Goal: Use online tool/utility: Utilize a website feature to perform a specific function

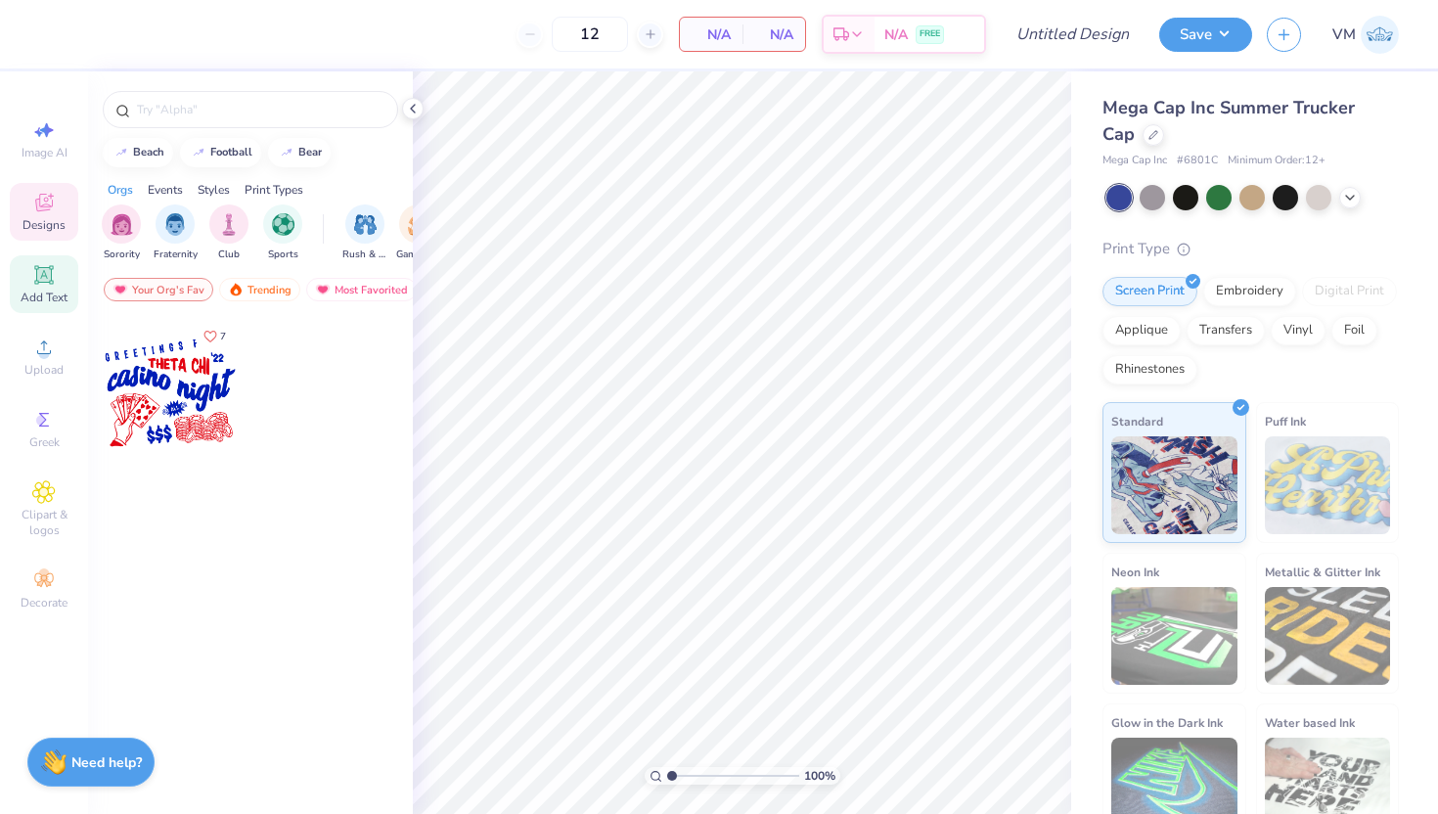
click at [46, 270] on icon at bounding box center [43, 274] width 15 height 15
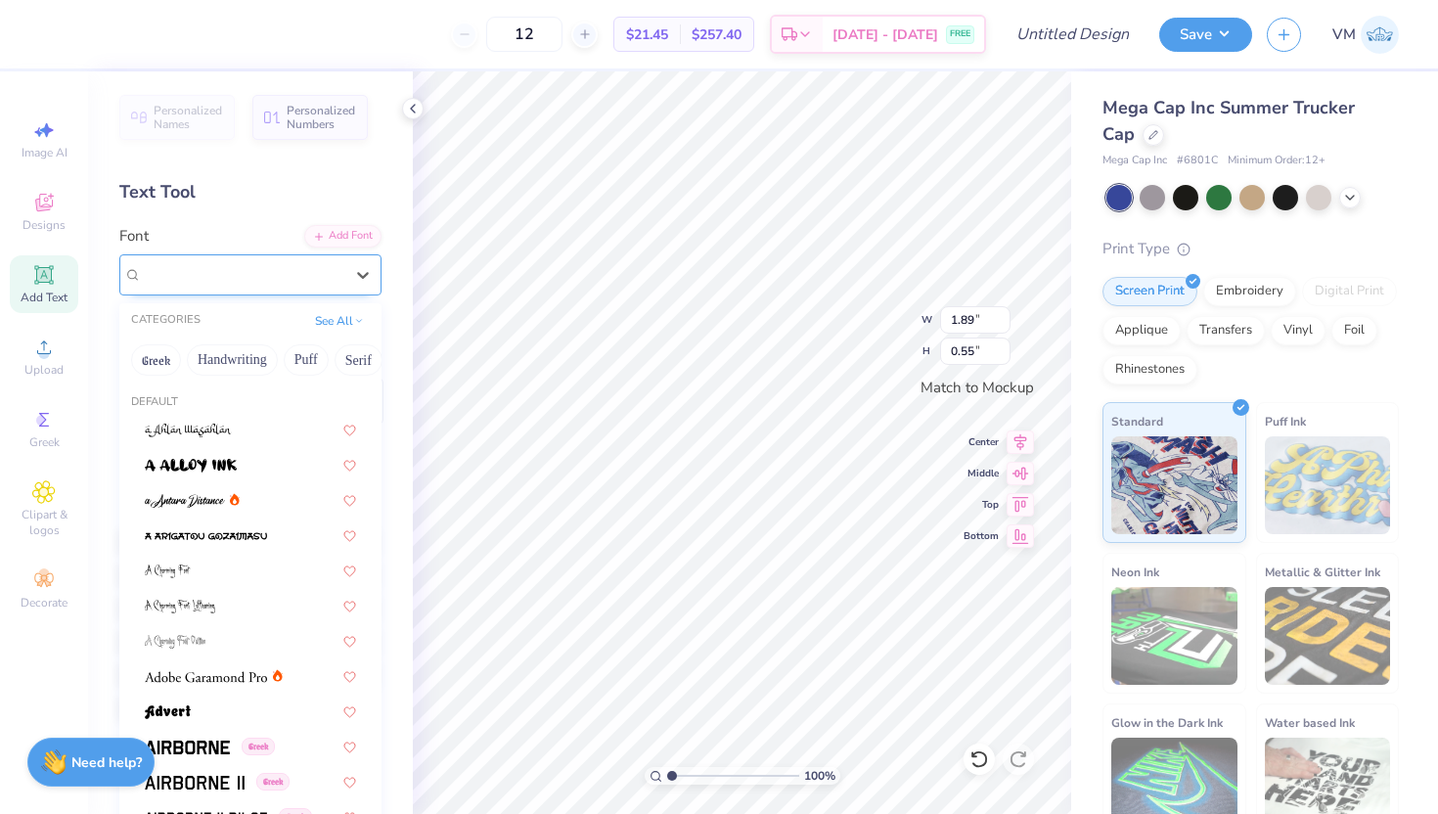
click at [250, 273] on div "Super Dream" at bounding box center [242, 274] width 205 height 30
click at [294, 363] on button "Bold" at bounding box center [293, 359] width 48 height 31
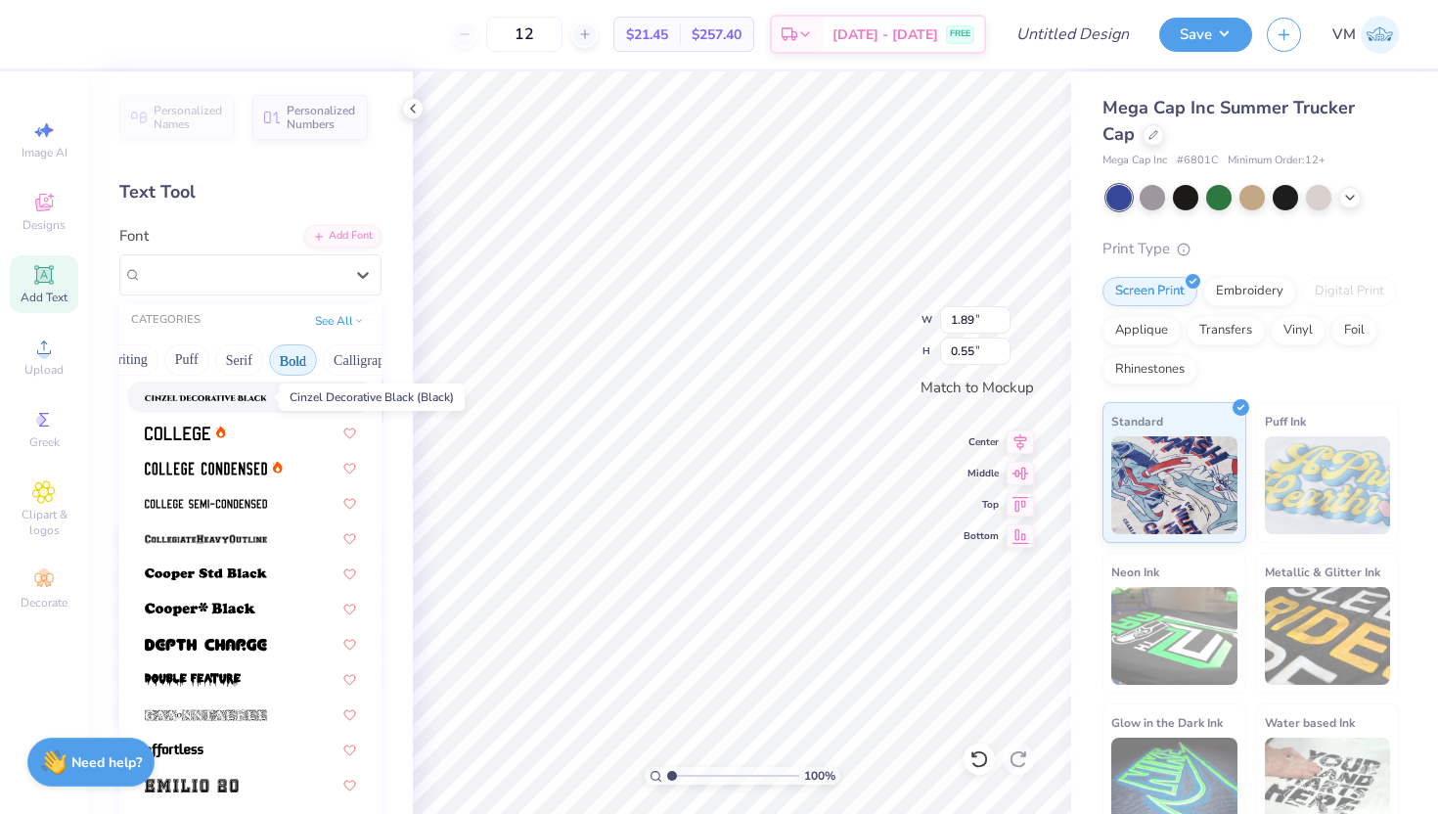
scroll to position [175, 0]
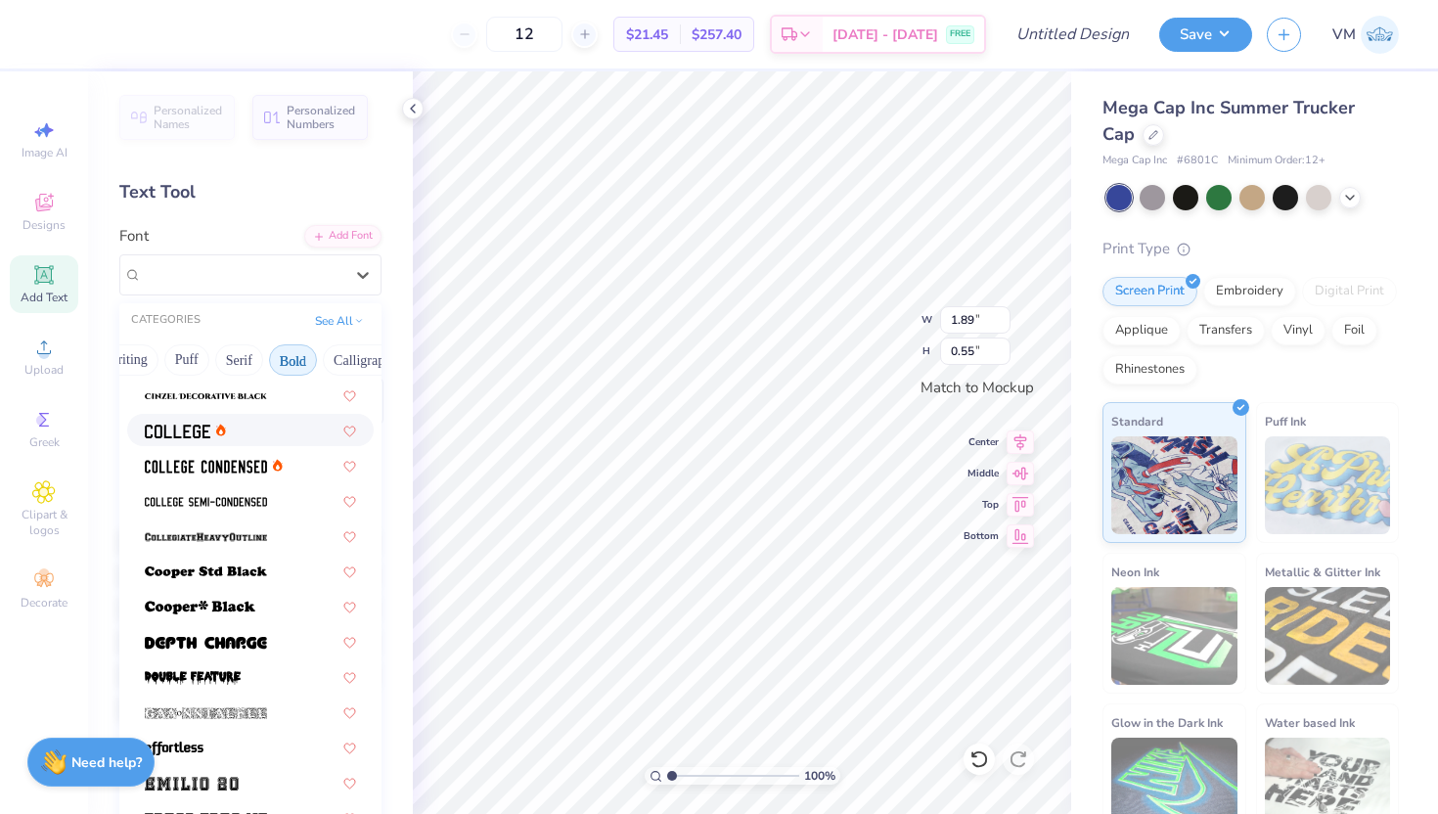
click at [163, 441] on div at bounding box center [250, 430] width 246 height 32
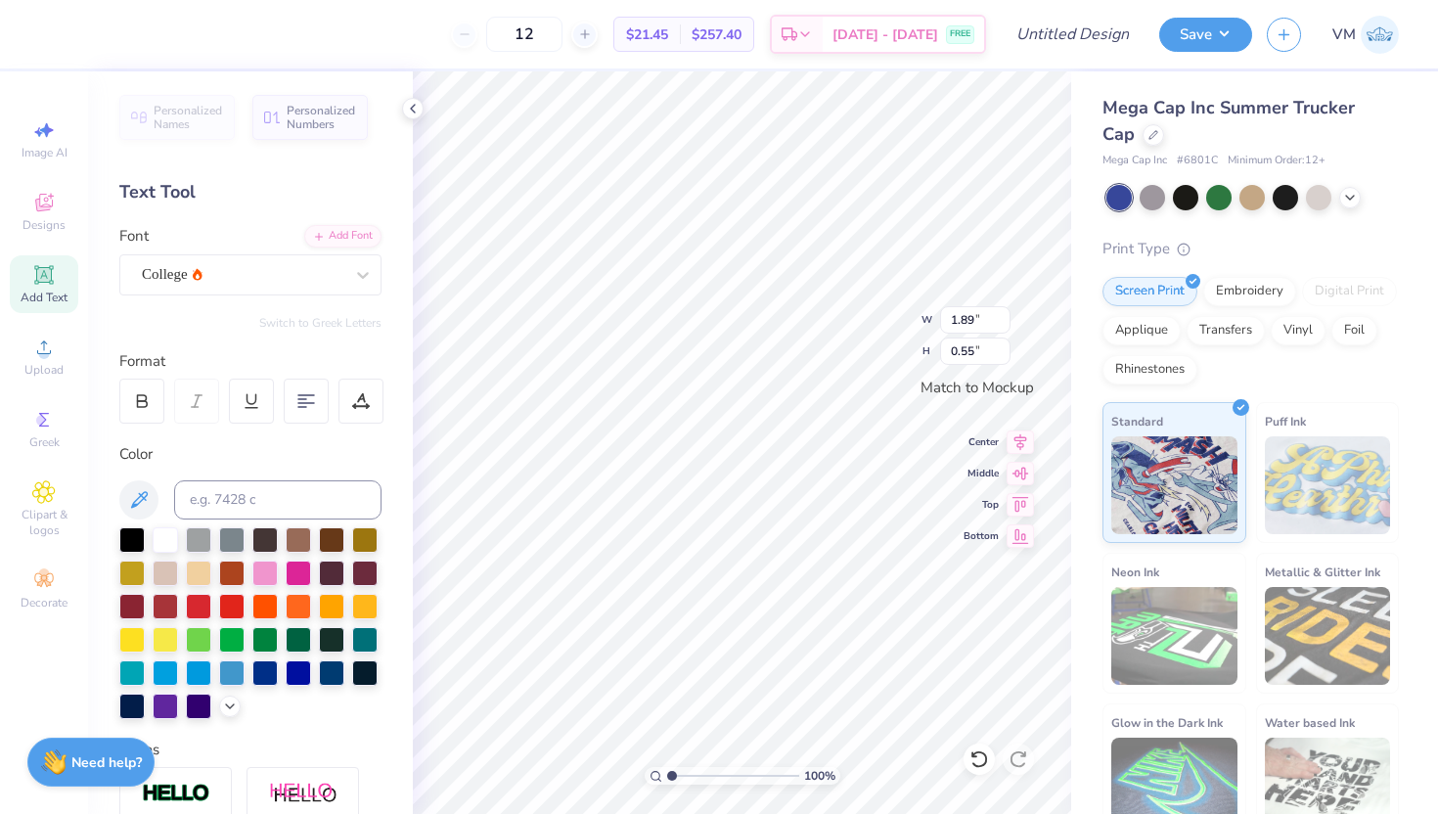
type input "1.71"
type input "0.53"
click at [311, 261] on div at bounding box center [242, 274] width 201 height 26
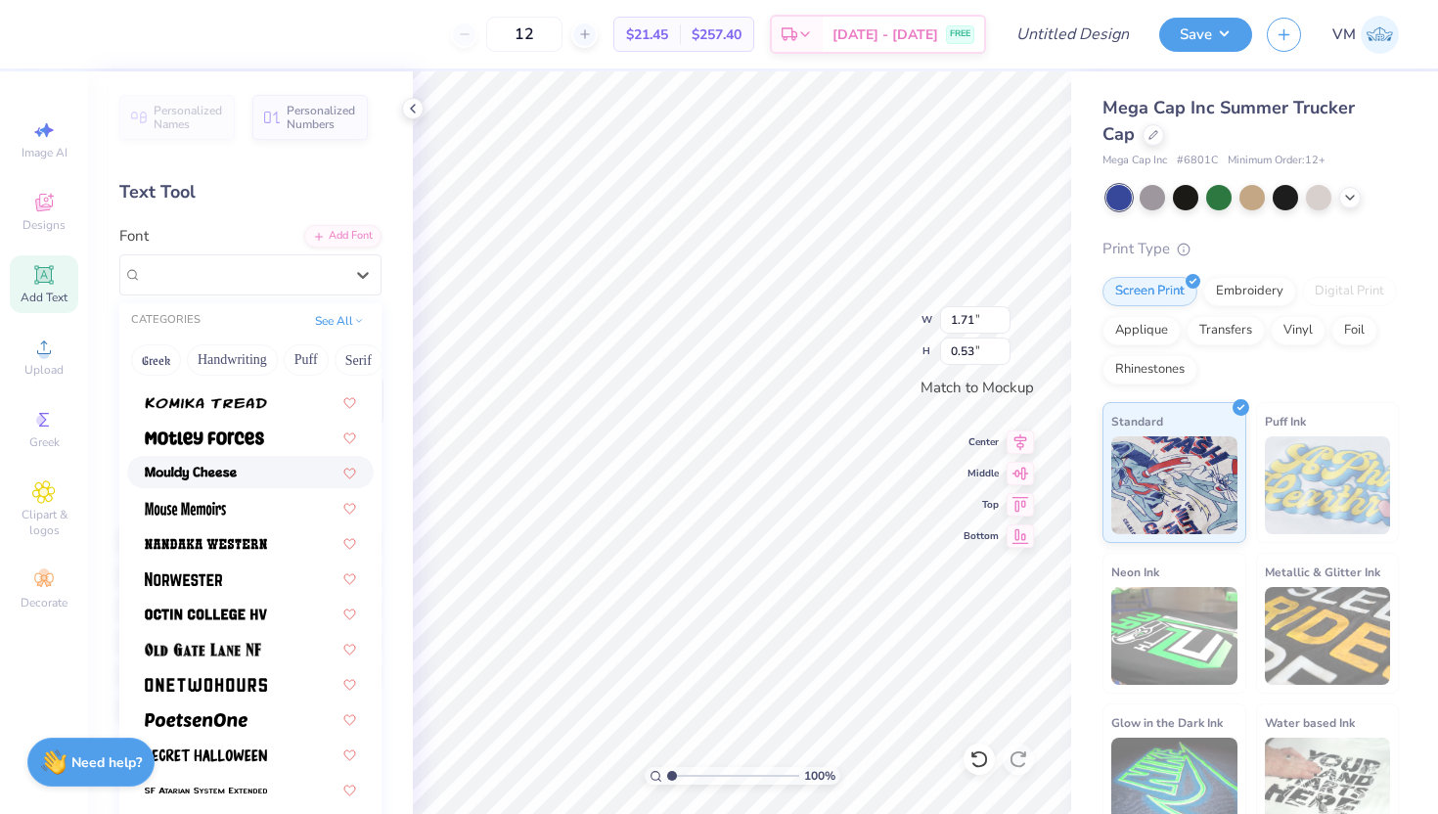
scroll to position [1617, 0]
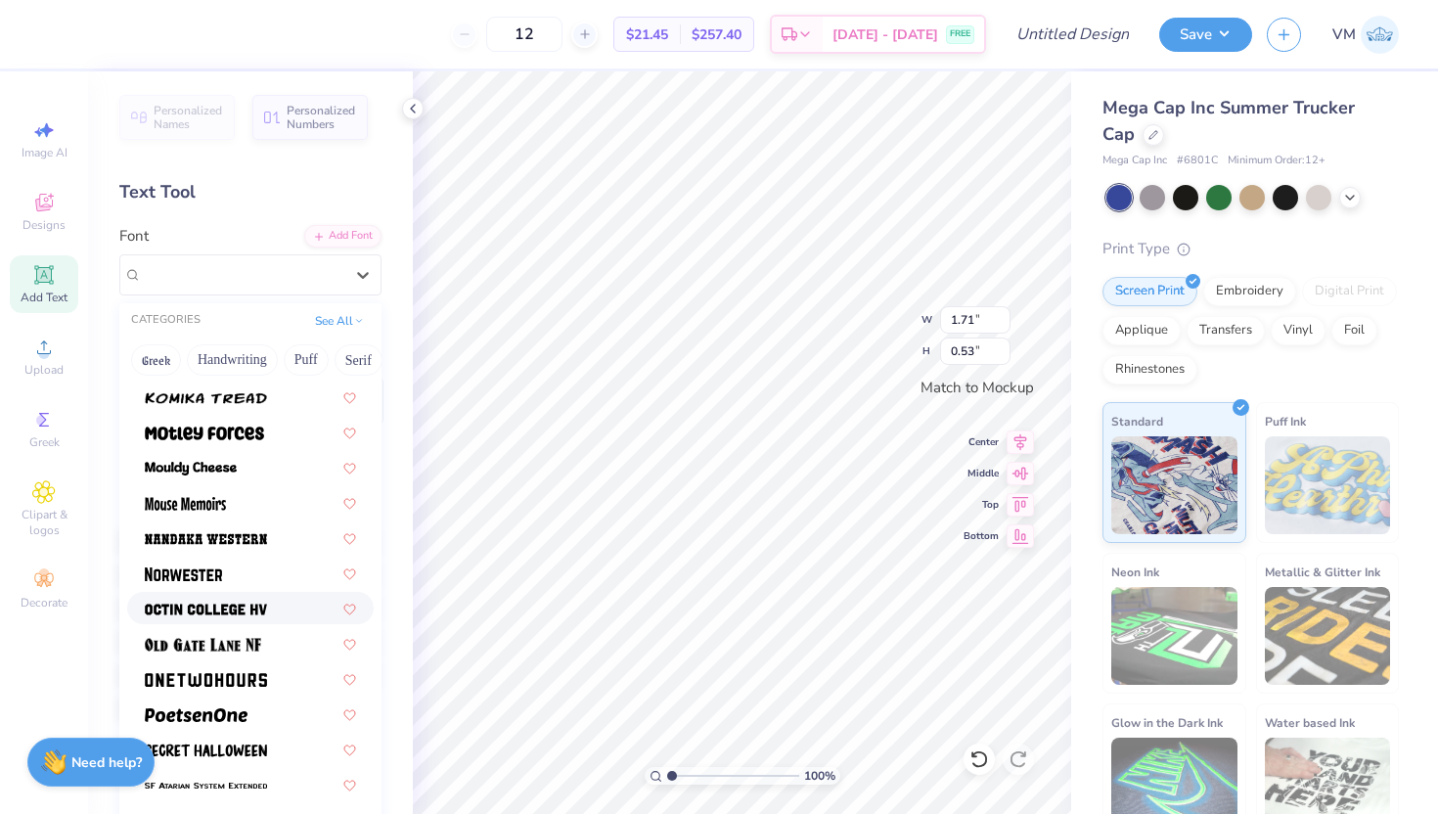
click at [201, 604] on img at bounding box center [206, 609] width 122 height 14
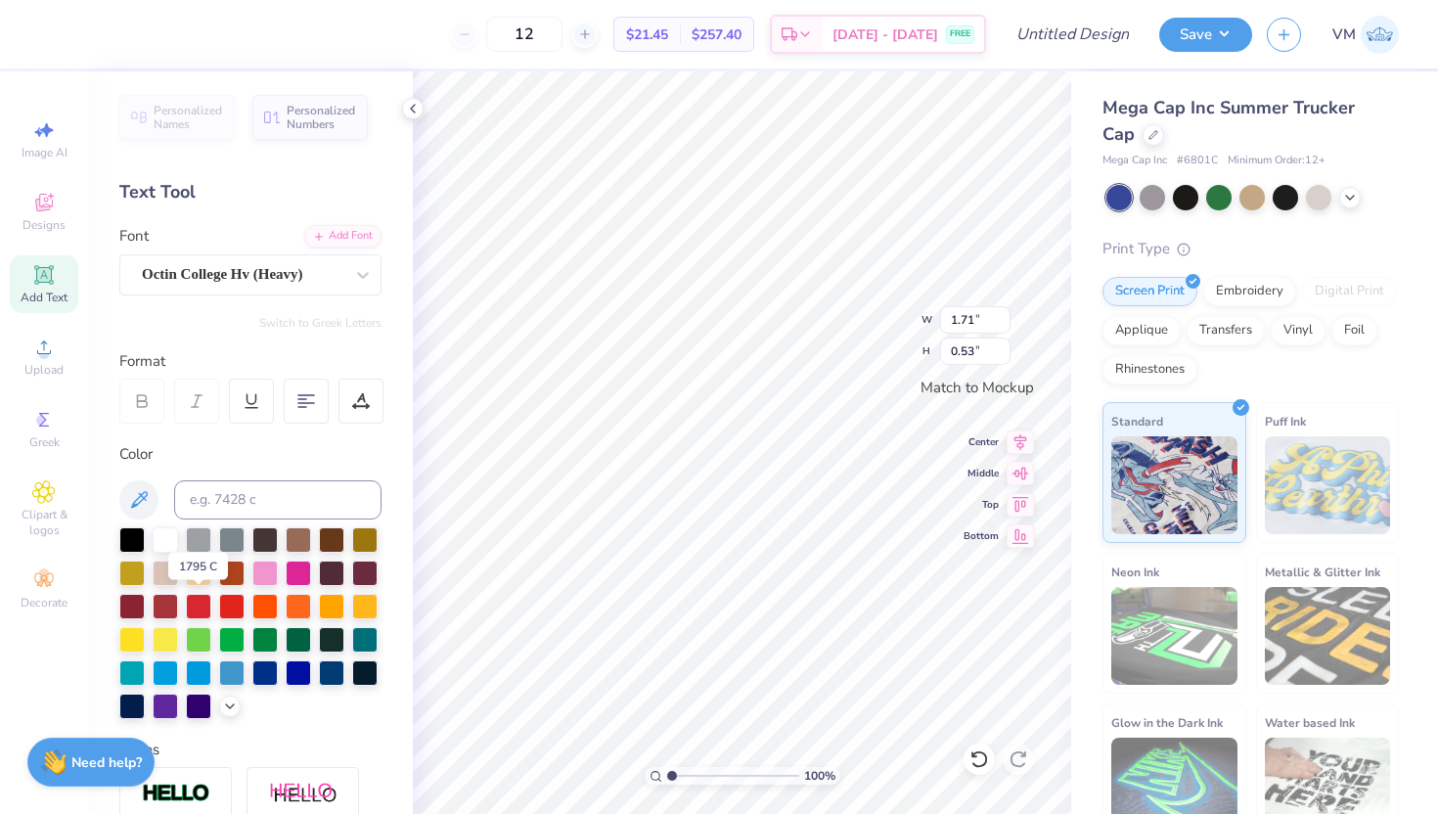
type input "1.66"
type input "0.55"
type textarea "ZETA"
click at [364, 390] on div at bounding box center [360, 400] width 45 height 45
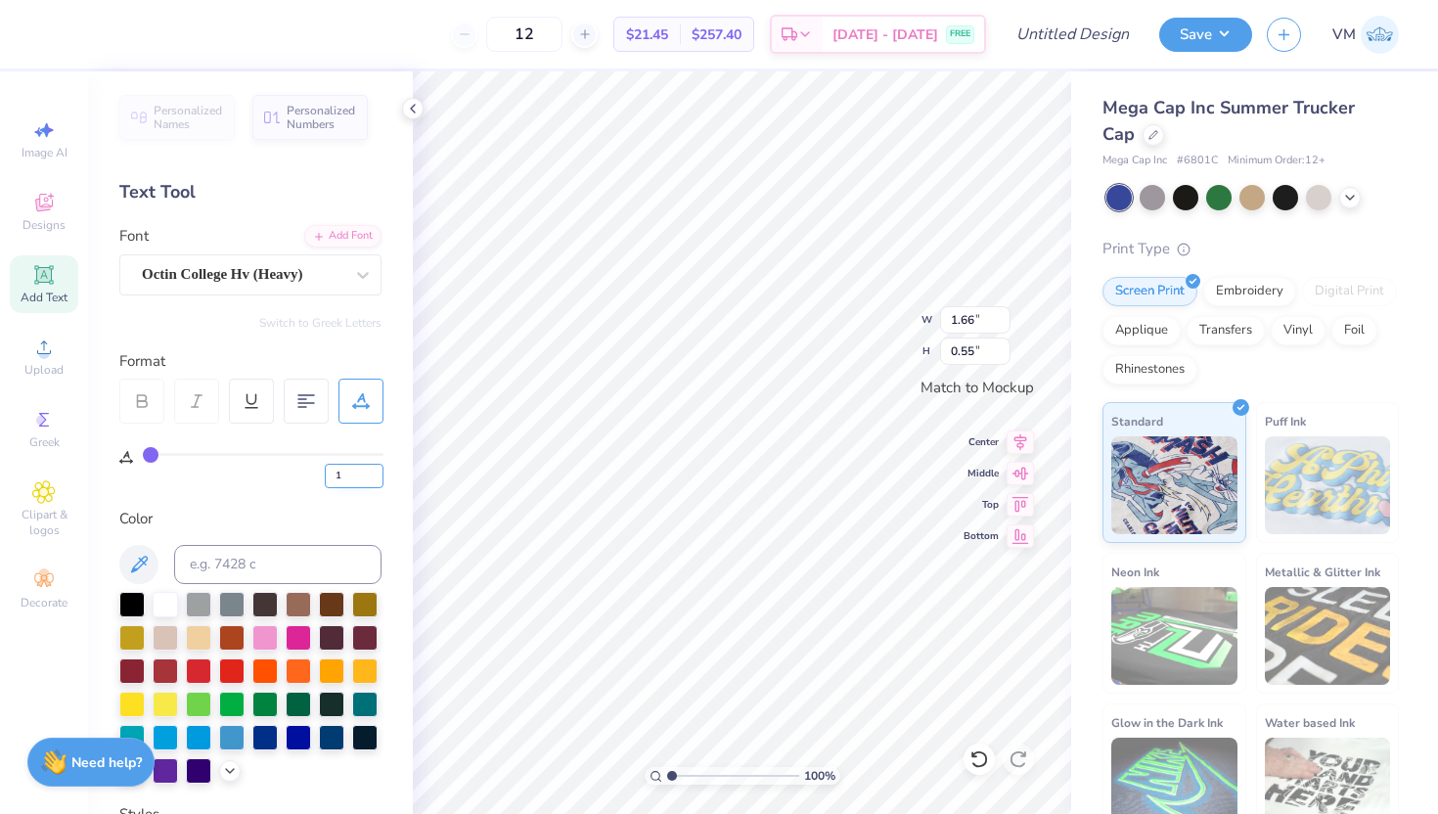
click at [379, 471] on input "1" at bounding box center [354, 476] width 59 height 24
click at [379, 471] on input "2" at bounding box center [354, 476] width 59 height 24
click at [379, 471] on input "3" at bounding box center [354, 476] width 59 height 24
click at [379, 471] on input "4" at bounding box center [354, 476] width 59 height 24
click at [379, 471] on input "5" at bounding box center [354, 476] width 59 height 24
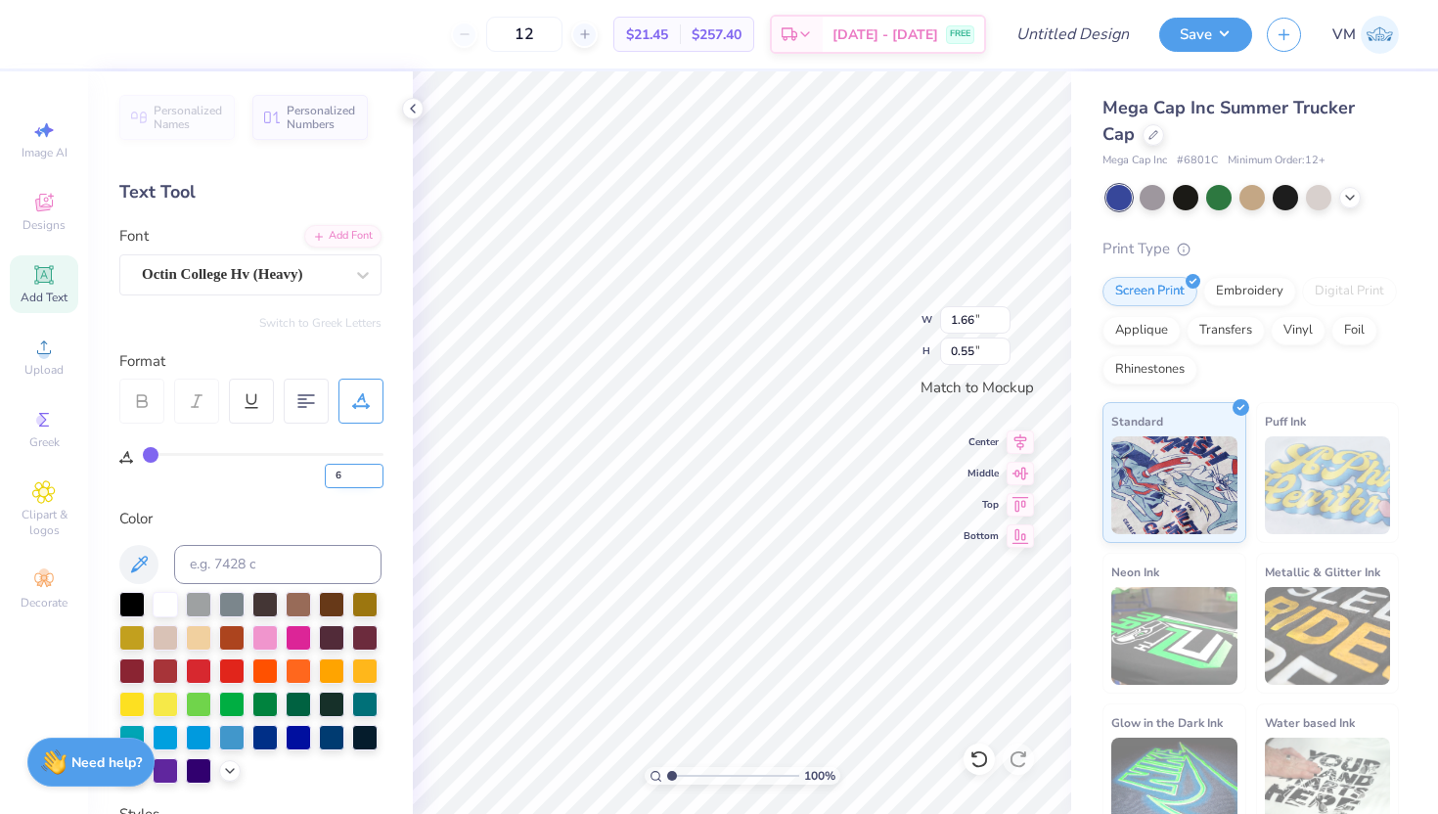
click at [379, 471] on input "6" at bounding box center [354, 476] width 59 height 24
click at [379, 471] on input "7" at bounding box center [354, 476] width 59 height 24
click at [379, 471] on input "8" at bounding box center [354, 476] width 59 height 24
click at [379, 471] on input "9" at bounding box center [354, 476] width 59 height 24
type input "10"
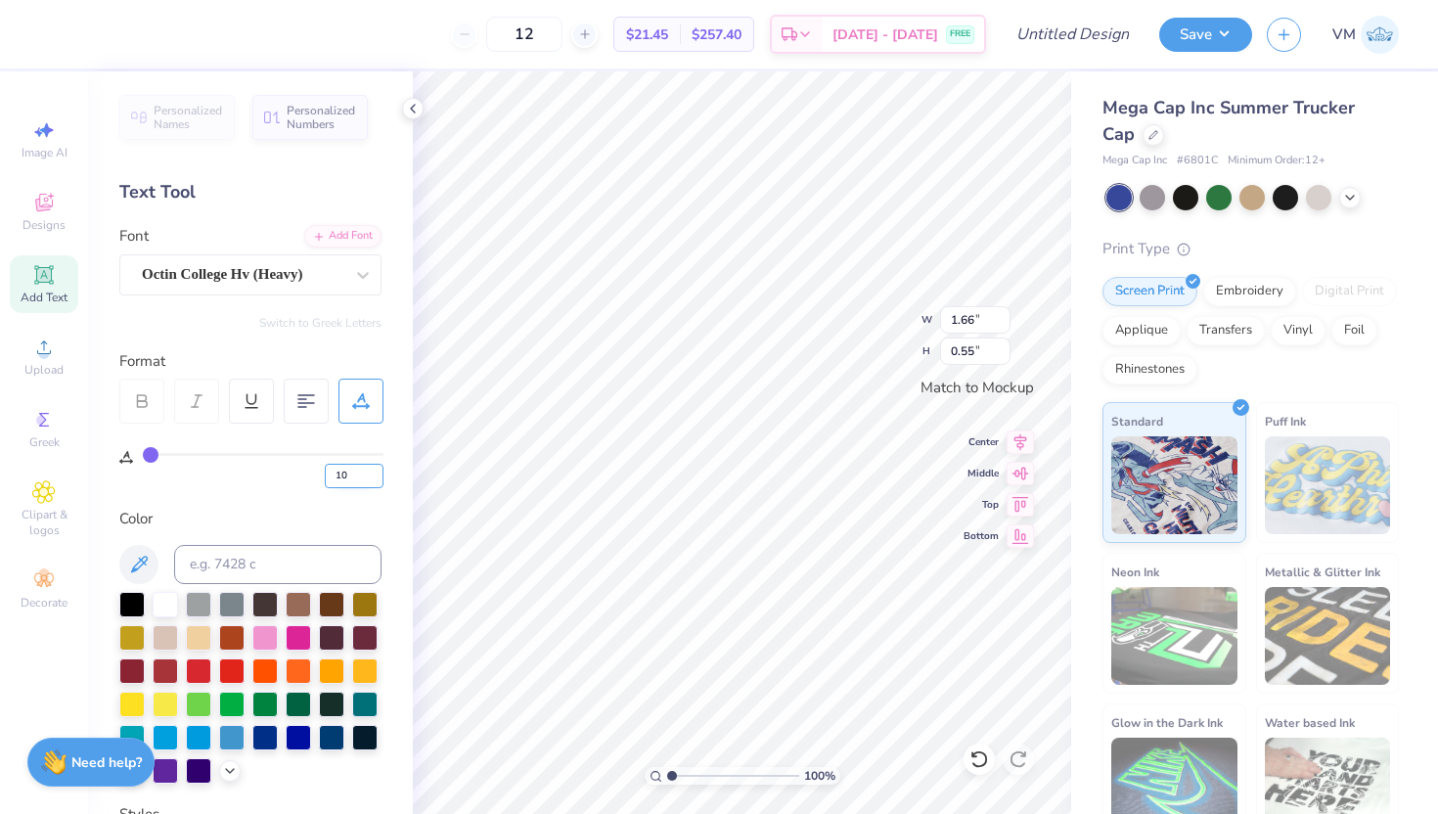
click at [379, 471] on input "10" at bounding box center [354, 476] width 59 height 24
type input "10"
type input "2.90"
type input "0.86"
type input "3.97"
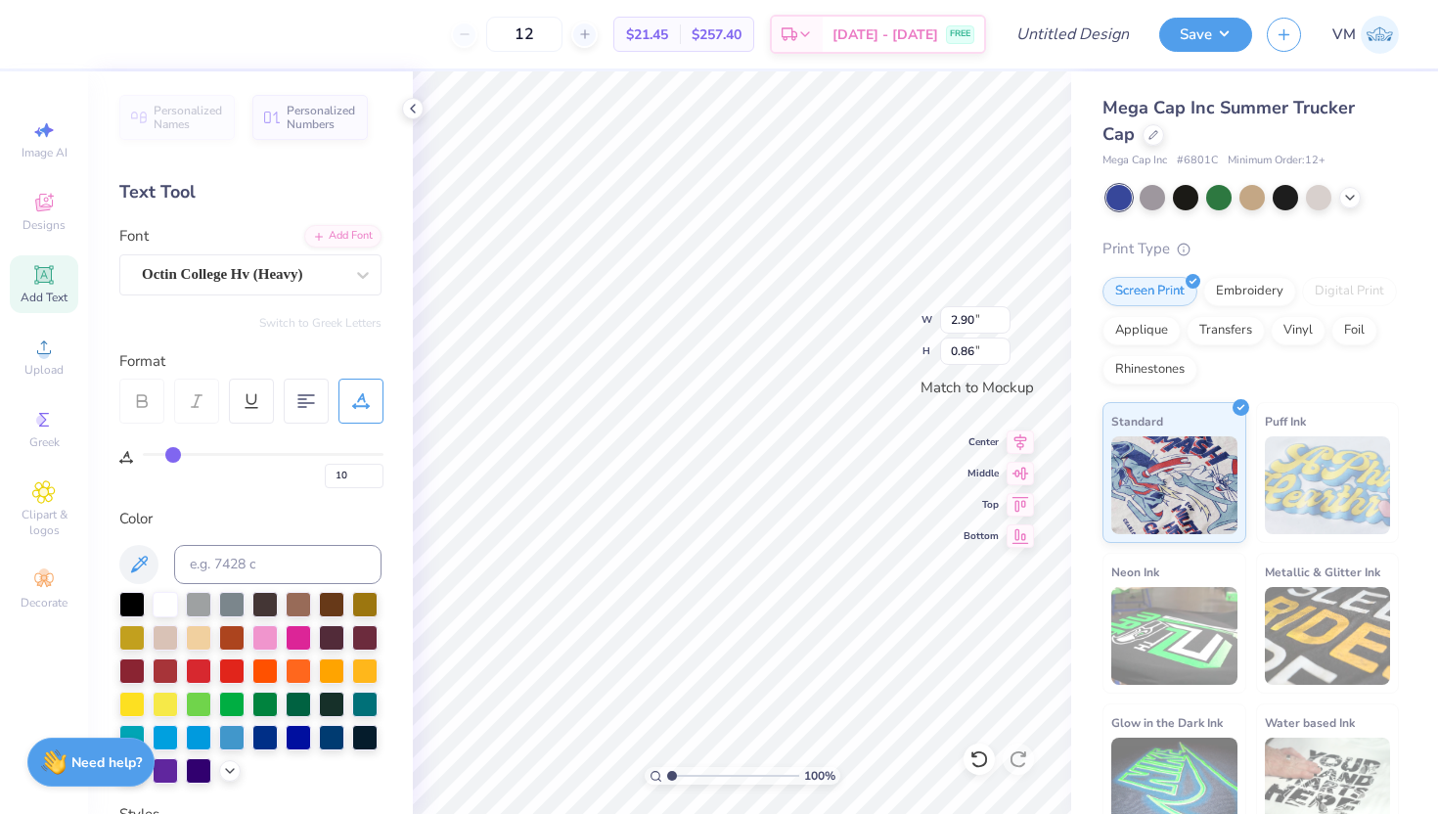
type input "1.17"
click at [366, 399] on icon at bounding box center [361, 401] width 18 height 18
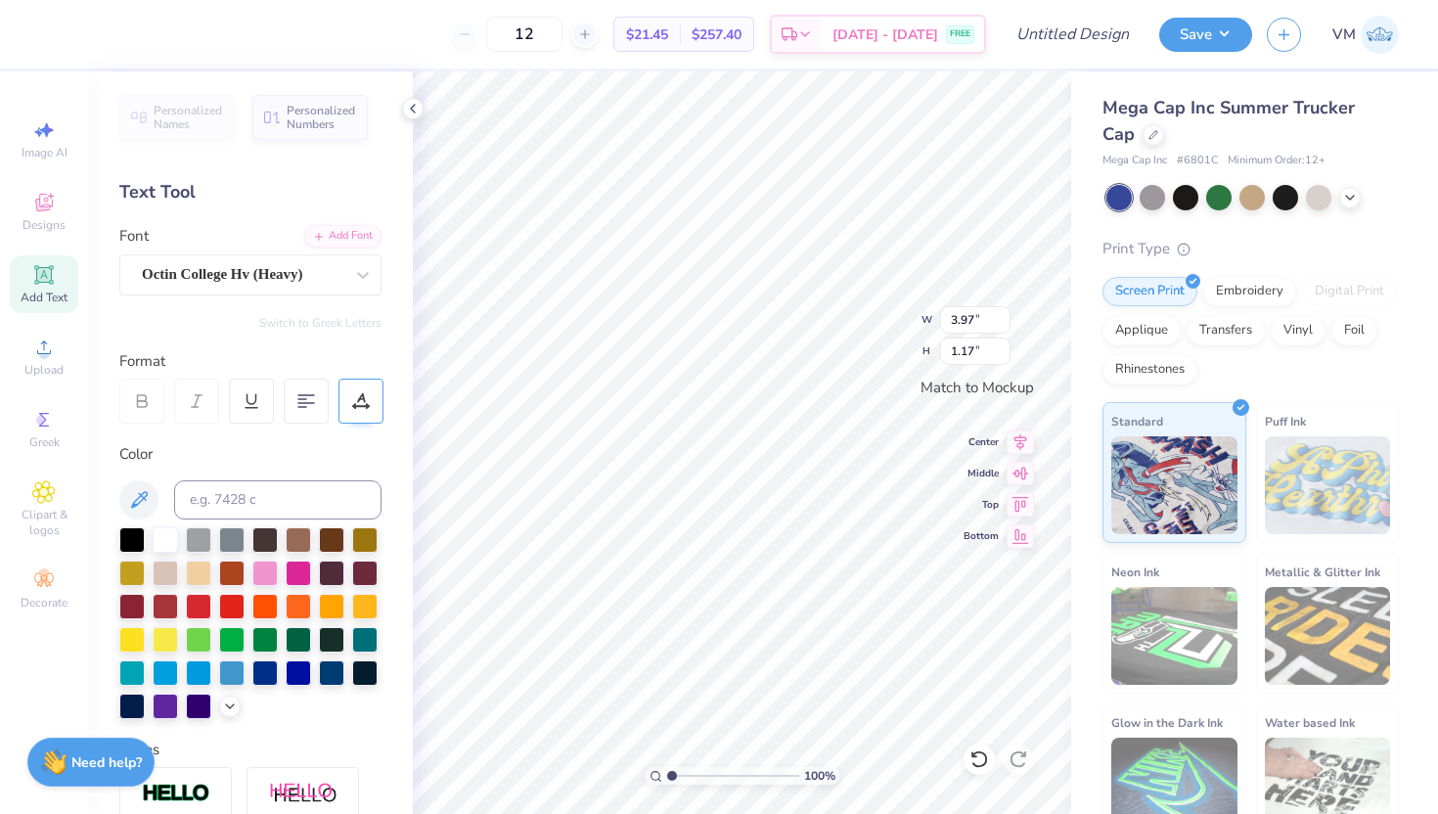
click at [356, 420] on div at bounding box center [360, 400] width 45 height 45
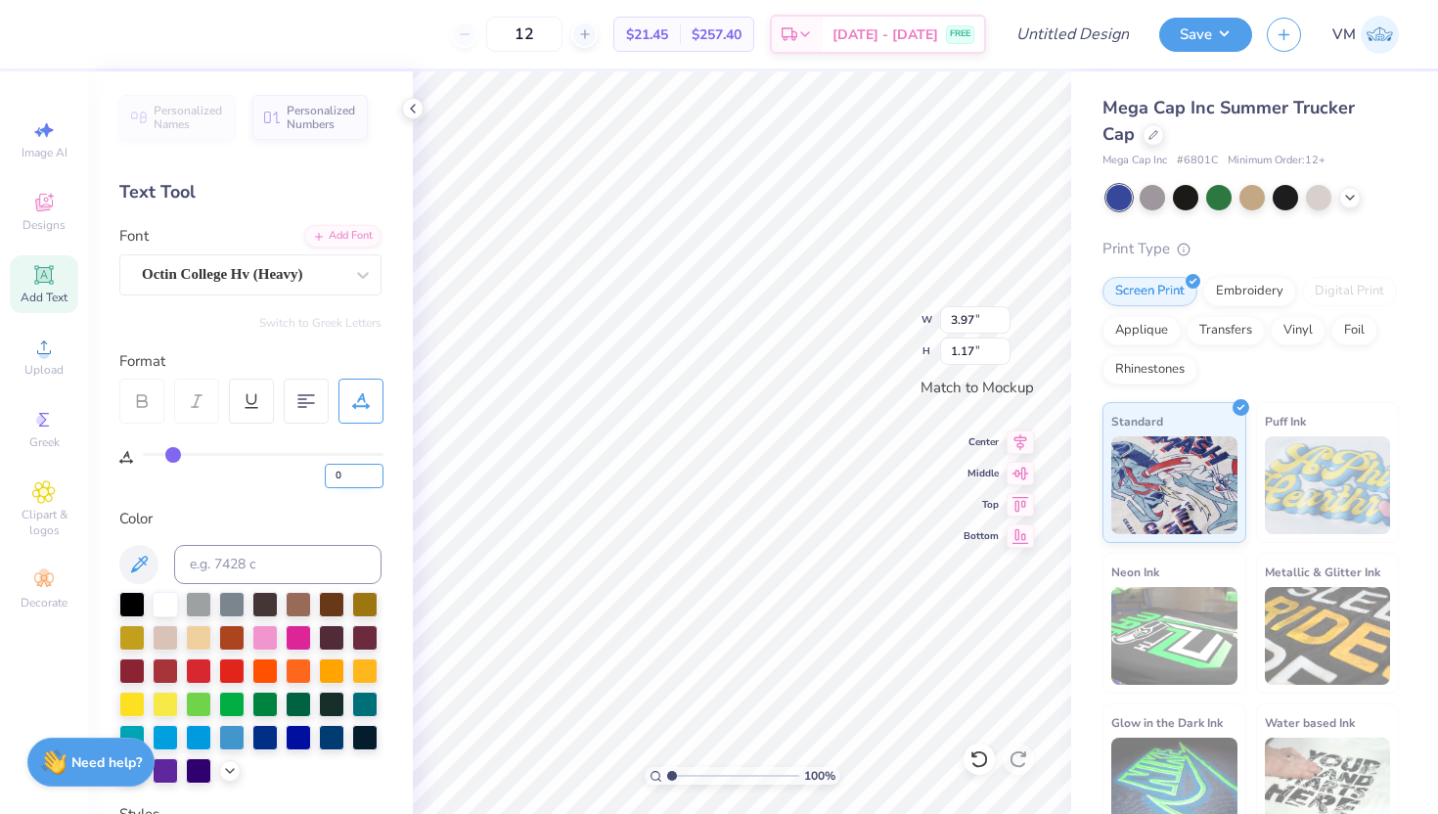
type input "0"
click at [377, 483] on input "0" at bounding box center [354, 476] width 59 height 24
type input "0"
type input "3.72"
type input "1.26"
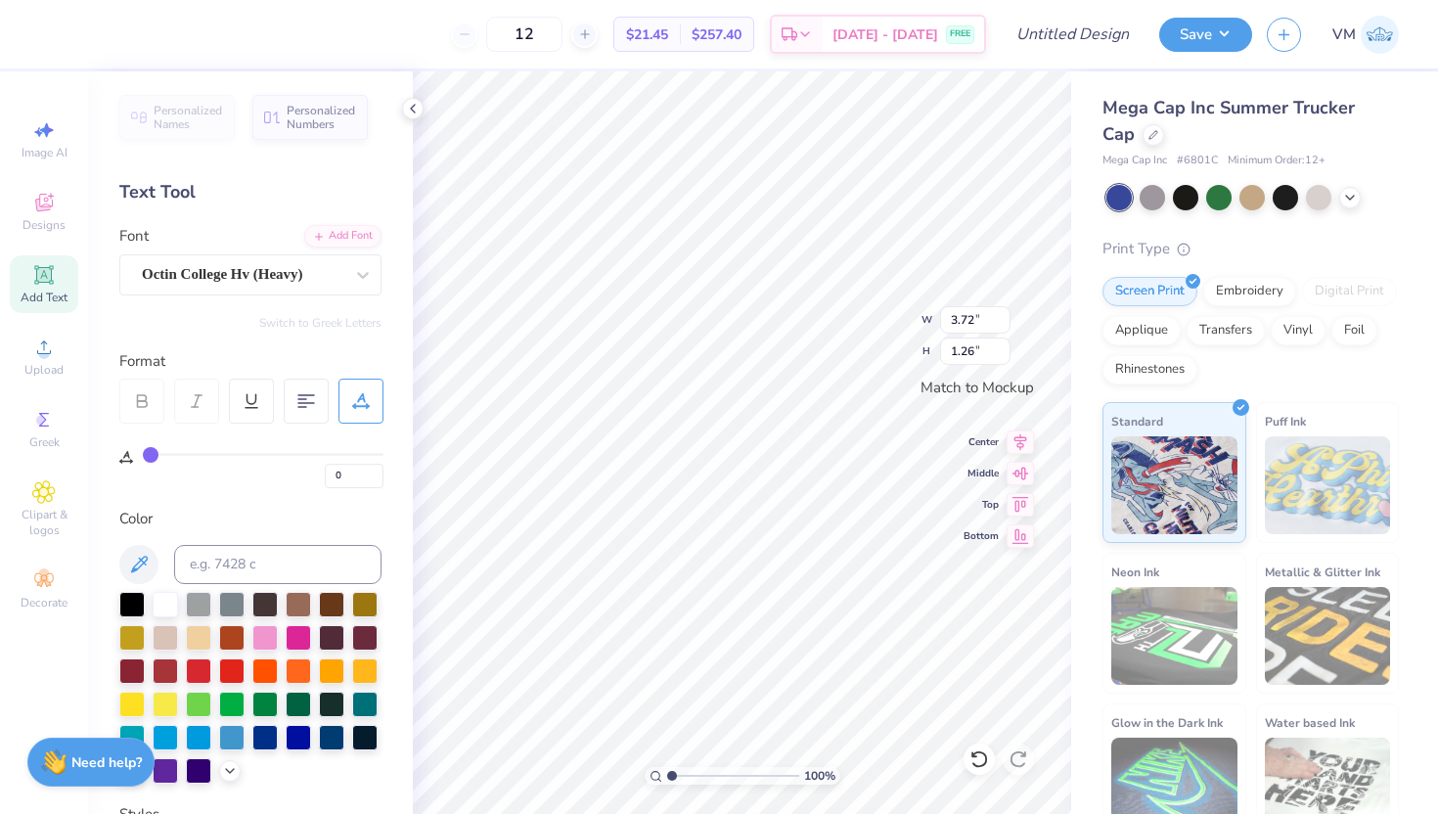
type input "3.99"
type input "1.35"
click at [318, 271] on div "Octin College Hv (Heavy)" at bounding box center [242, 274] width 205 height 30
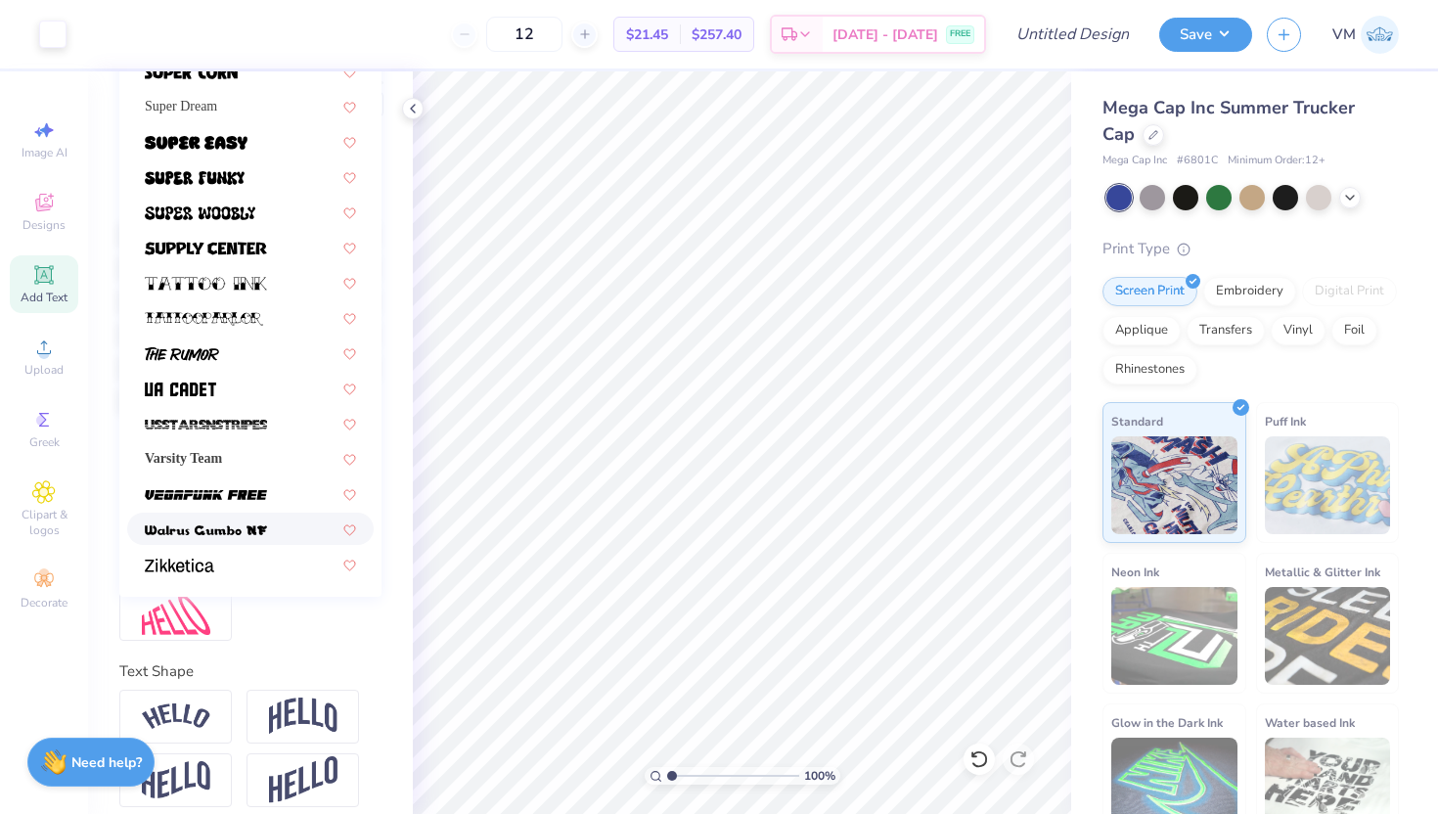
scroll to position [376, 0]
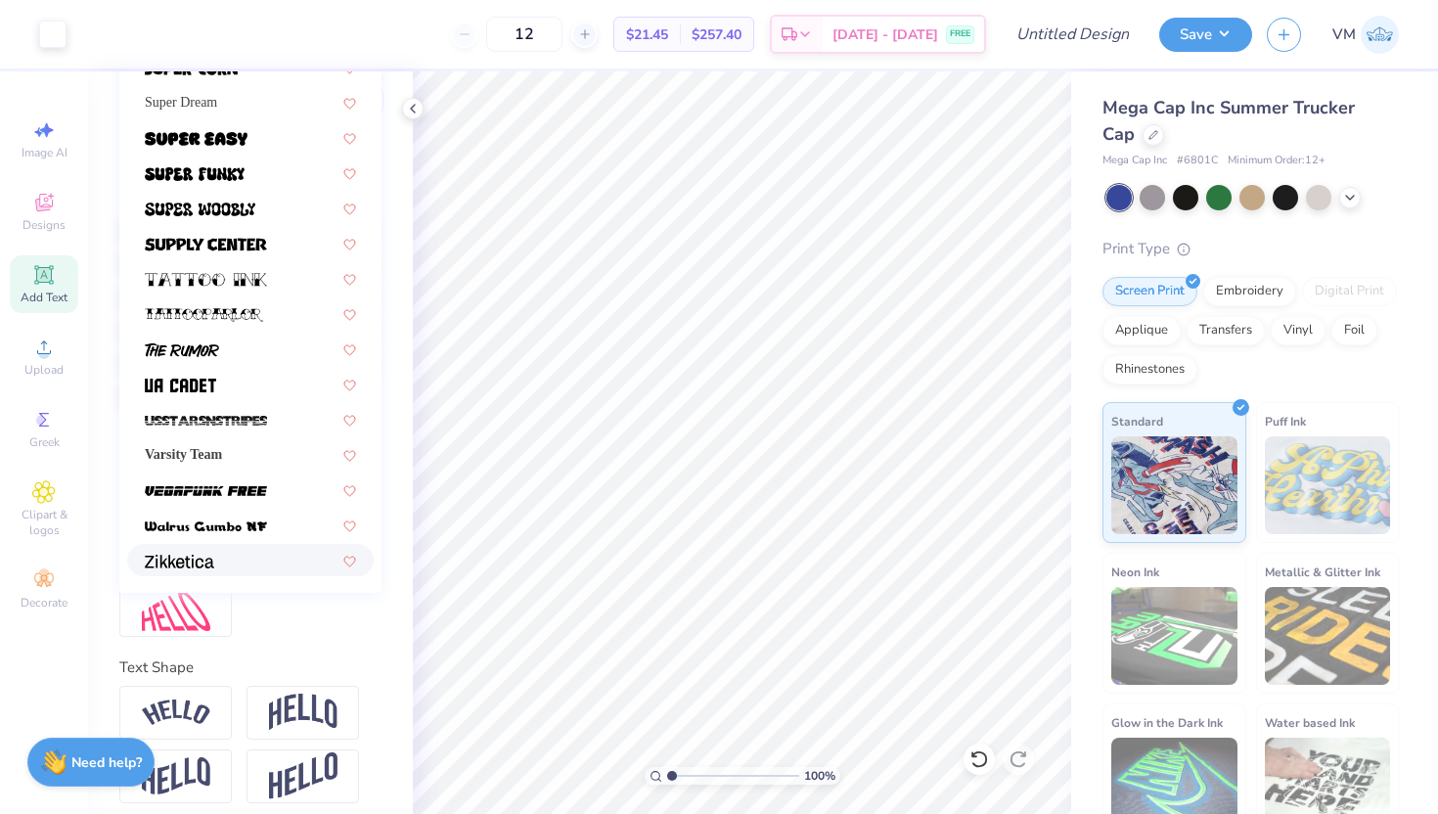
click at [190, 548] on div at bounding box center [250, 560] width 246 height 32
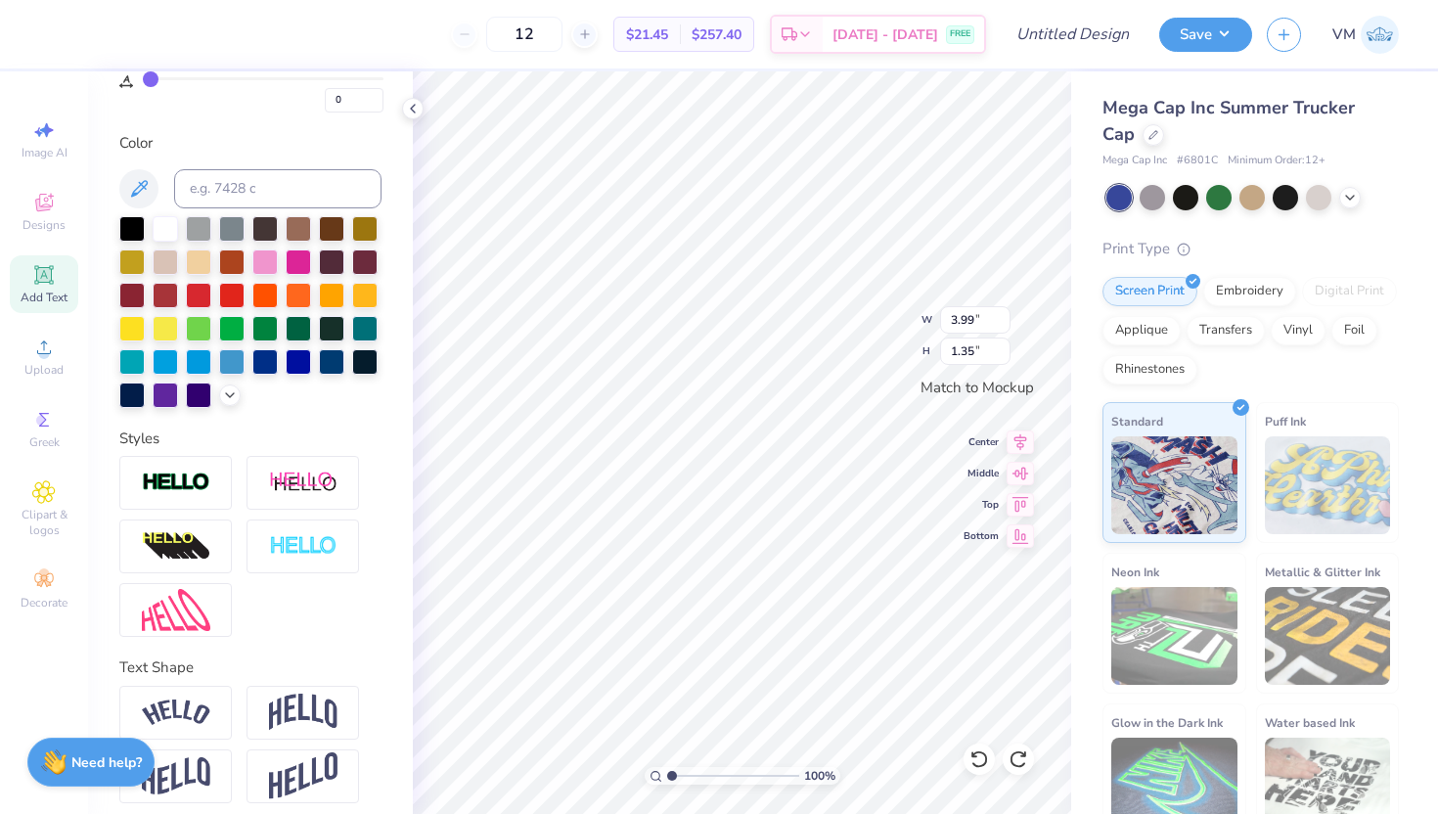
type input "3.99"
type input "1.35"
